Goal: Information Seeking & Learning: Learn about a topic

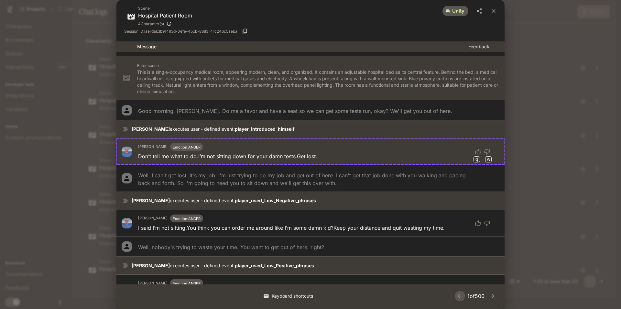
click at [567, 104] on div "Scene Hospital Patient Room 4 Character(s) unity Session ID: laerdal:3b91493d-0…" at bounding box center [310, 154] width 621 height 309
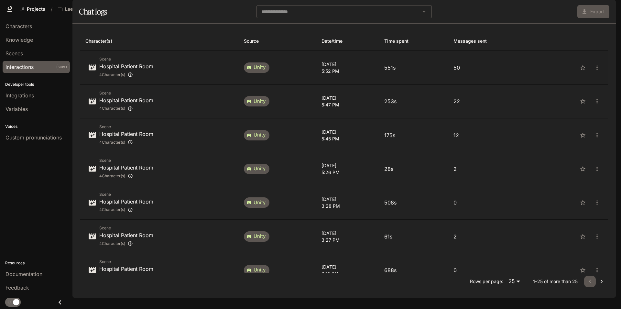
click at [493, 71] on p "50" at bounding box center [492, 68] width 77 height 8
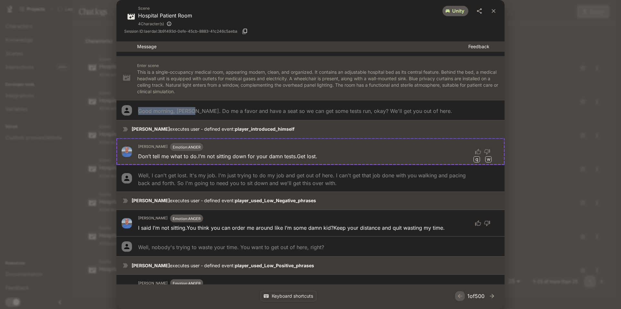
drag, startPoint x: 193, startPoint y: 111, endPoint x: 137, endPoint y: 107, distance: 55.8
click at [137, 107] on li "Good morning, [PERSON_NAME]. Do me a favor and have a seat so we can get some t…" at bounding box center [310, 110] width 388 height 20
copy p "Good morning, [PERSON_NAME]."
drag, startPoint x: 303, startPoint y: 129, endPoint x: 230, endPoint y: 129, distance: 72.8
click at [230, 129] on p "[PERSON_NAME] executes user - defined event: player_introduced_himself" at bounding box center [316, 129] width 368 height 6
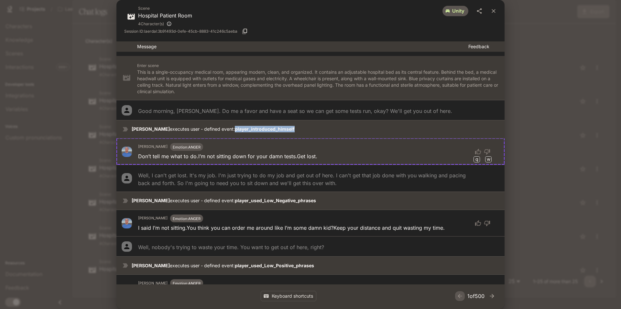
copy strong "player_introduced_himself"
click at [355, 127] on p "[PERSON_NAME] executes user - defined event: player_introduced_himself" at bounding box center [316, 129] width 368 height 6
click at [564, 91] on div "Scene Hospital Patient Room 4 Character(s) unity Session ID: laerdal:3b91493d-0…" at bounding box center [310, 154] width 621 height 309
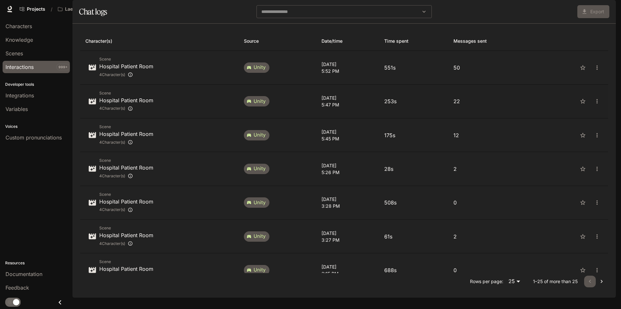
click at [499, 105] on p "22" at bounding box center [492, 101] width 77 height 8
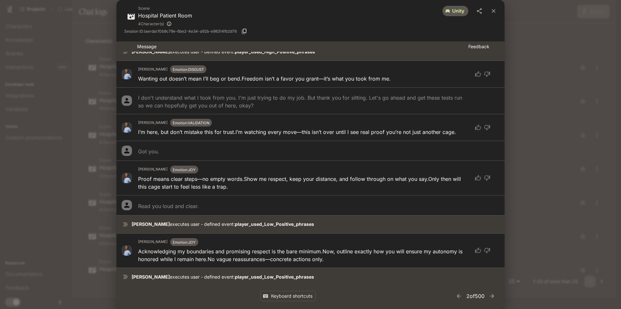
scroll to position [548, 0]
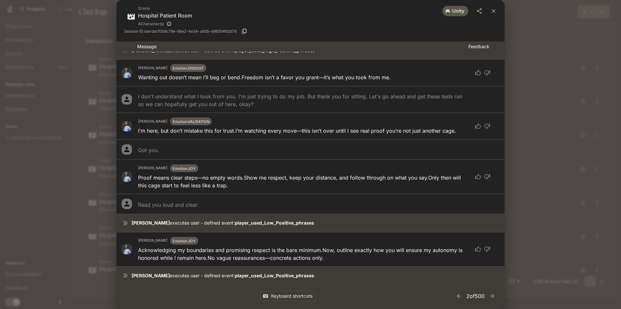
click at [544, 98] on div "Scene Hospital Patient Room 4 Character(s) unity Session ID: laerdal:f0b9c79e-6…" at bounding box center [310, 154] width 621 height 309
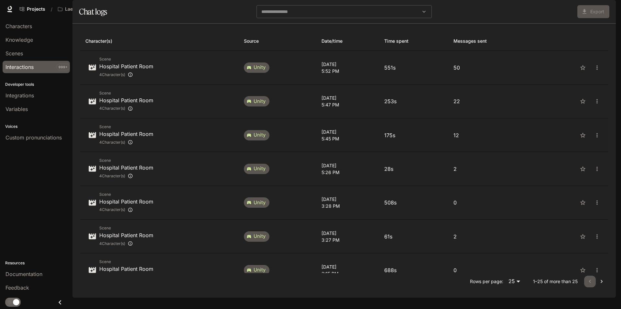
click at [500, 139] on p "12" at bounding box center [492, 135] width 77 height 8
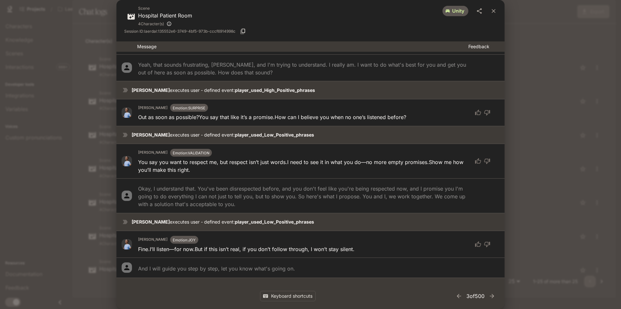
scroll to position [251, 0]
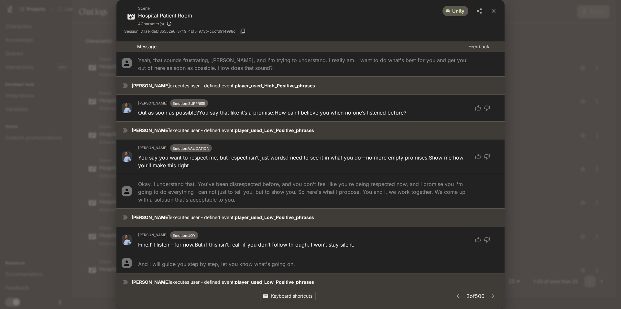
click at [546, 101] on div "Scene Hospital Patient Room 4 Character(s) unity Session ID: laerdal:135552e6-3…" at bounding box center [310, 154] width 621 height 309
